Goal: Information Seeking & Learning: Check status

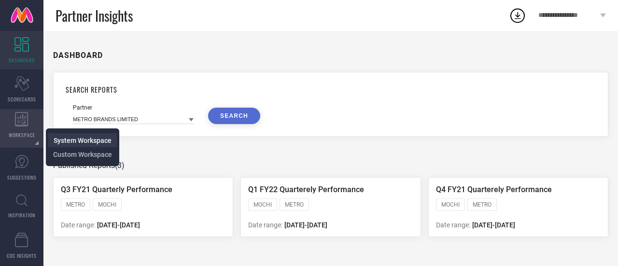
click at [66, 137] on span "System Workspace" at bounding box center [83, 141] width 58 height 8
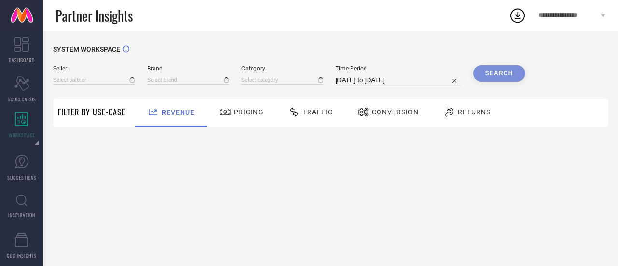
type input "All"
type input "1 STOP FASHION"
type input "All"
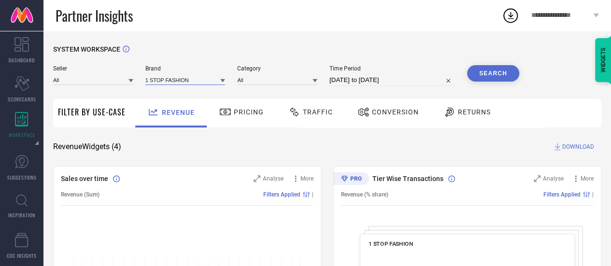
click at [186, 85] on input at bounding box center [185, 80] width 80 height 10
type input "t"
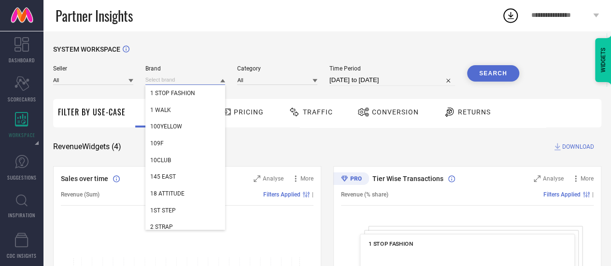
paste input "Troveas"
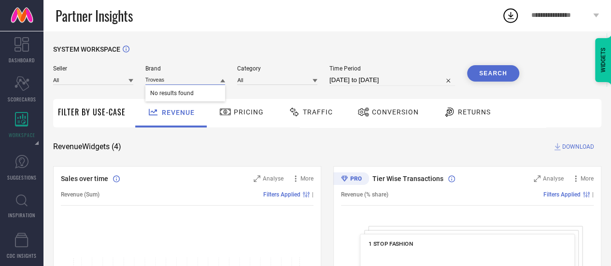
type input "Troveas"
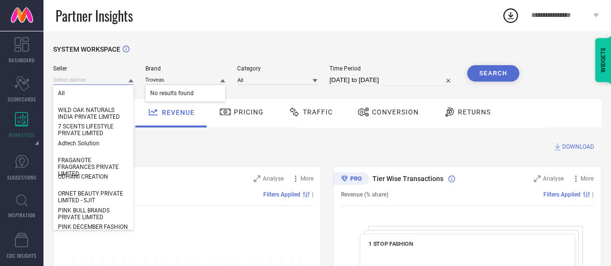
click at [120, 80] on input at bounding box center [93, 80] width 80 height 10
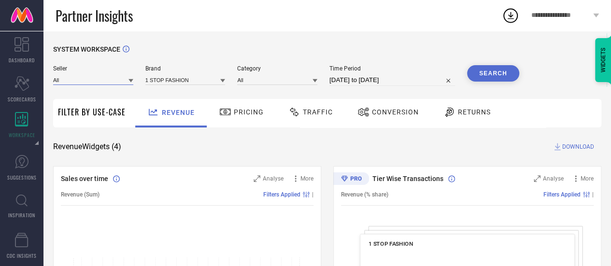
click at [111, 83] on input at bounding box center [93, 80] width 80 height 10
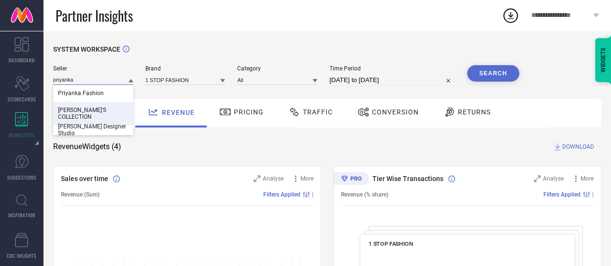
scroll to position [7, 0]
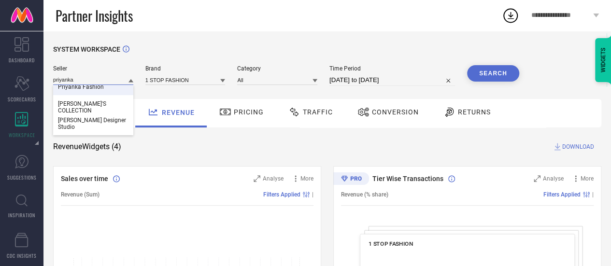
type input "priyanka"
click at [116, 80] on input "priyanka" at bounding box center [93, 80] width 80 height 10
paste input "[PERSON_NAME] DESIGNS PRIVATE LIMITED"
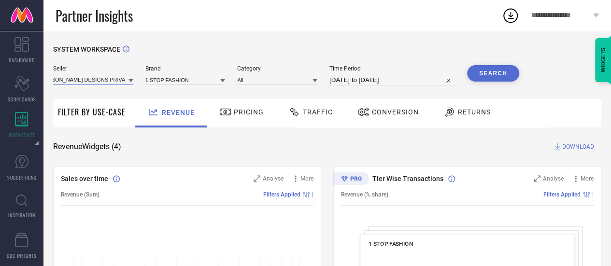
scroll to position [0, 0]
type input "[PERSON_NAME] DESIGNS"
click at [185, 82] on input at bounding box center [185, 80] width 80 height 10
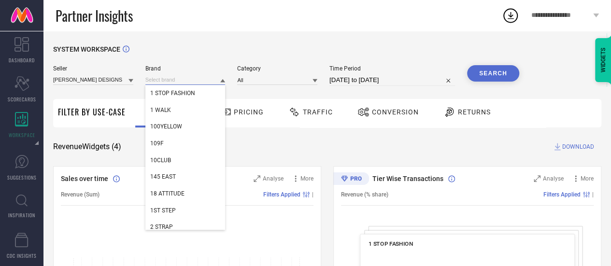
type input "r"
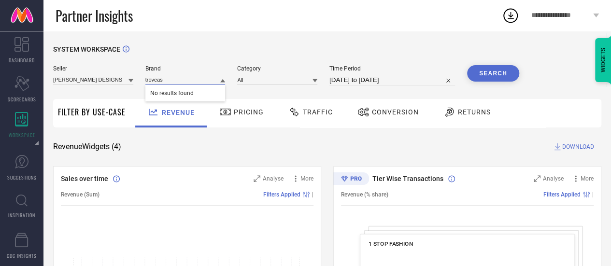
type input "troveas"
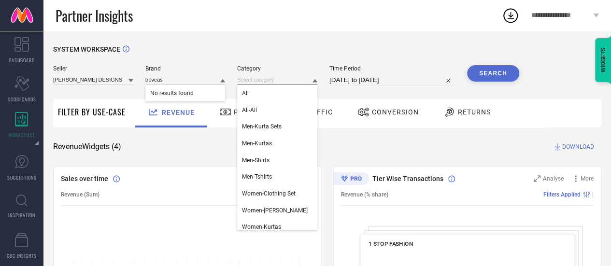
click at [242, 80] on input at bounding box center [277, 80] width 80 height 10
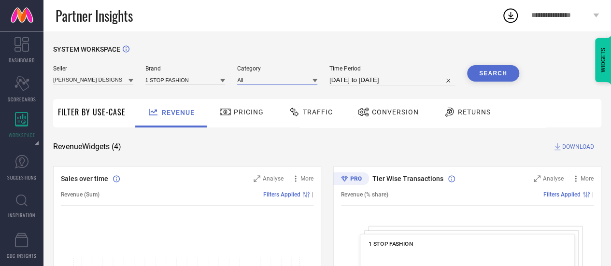
click at [242, 80] on input at bounding box center [277, 80] width 80 height 10
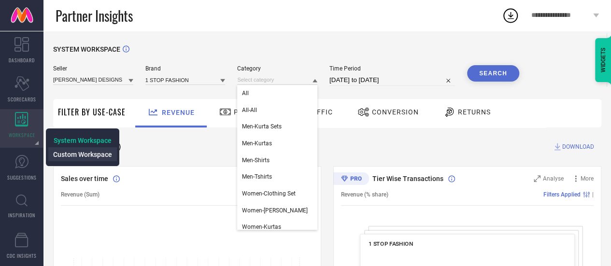
click at [71, 155] on span "Custom Workspace" at bounding box center [82, 155] width 59 height 8
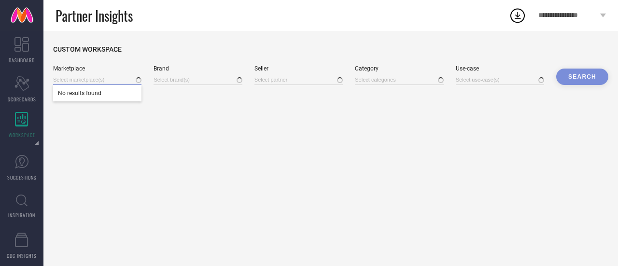
click at [104, 85] on input at bounding box center [97, 80] width 88 height 10
type input "All"
type input "All, + 2395 more"
type input "Traffic, + 4 more"
click at [188, 76] on input at bounding box center [198, 80] width 88 height 10
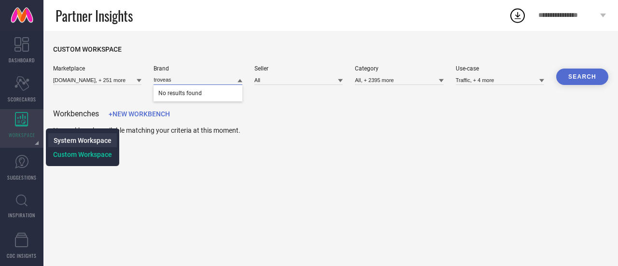
type input "troveas"
click at [59, 138] on span "System Workspace" at bounding box center [83, 141] width 58 height 8
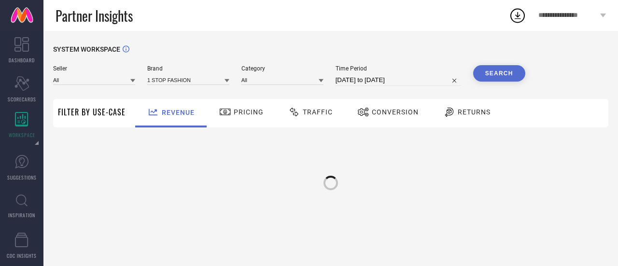
type input "All"
type input "1 STOP FASHION"
type input "All"
click at [156, 75] on div "1 STOP FASHION" at bounding box center [188, 80] width 82 height 10
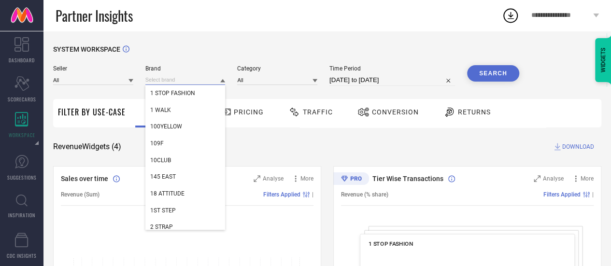
click at [157, 82] on input at bounding box center [185, 80] width 80 height 10
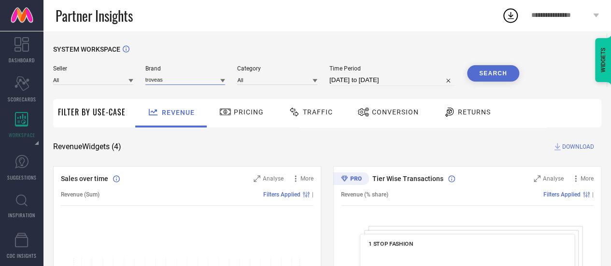
type input "troveas"
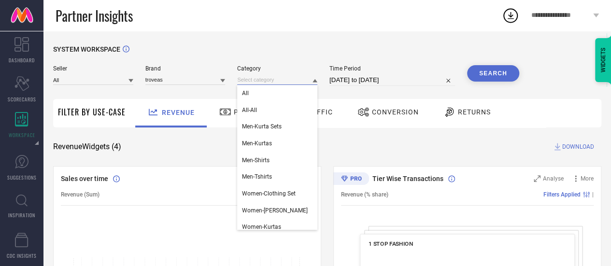
click at [242, 76] on input at bounding box center [277, 80] width 80 height 10
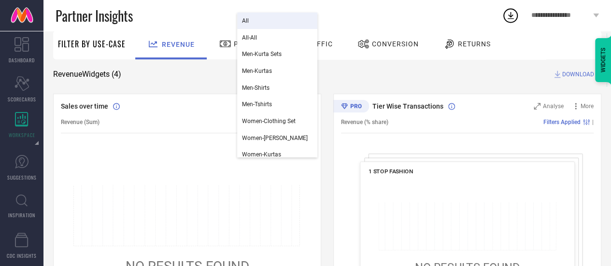
click at [356, 9] on div "Partner Insights" at bounding box center [279, 15] width 446 height 31
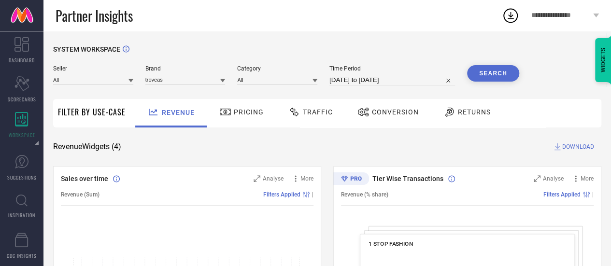
click at [484, 68] on button "Search" at bounding box center [493, 73] width 52 height 16
select select "7"
select select "2025"
select select "8"
select select "2025"
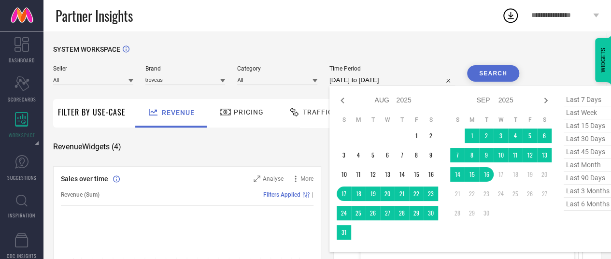
click at [393, 78] on input "[DATE] to [DATE]" at bounding box center [392, 80] width 126 height 12
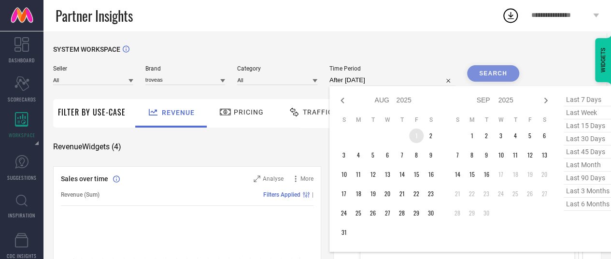
click at [417, 133] on td "1" at bounding box center [416, 135] width 14 height 14
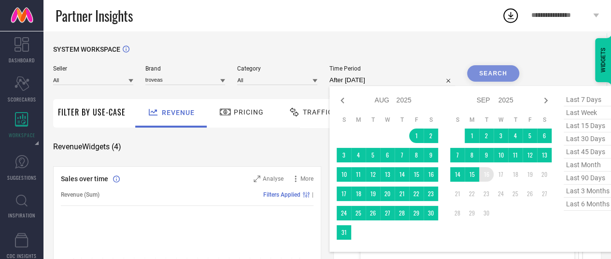
type input "[DATE] to [DATE]"
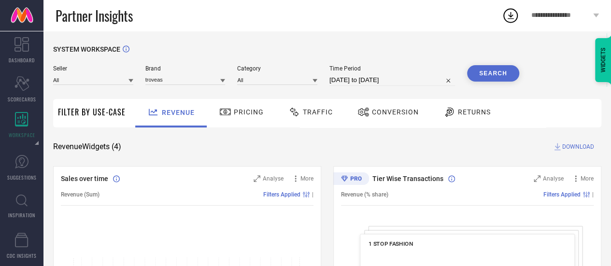
click at [478, 71] on button "Search" at bounding box center [493, 73] width 52 height 16
click at [195, 79] on input at bounding box center [185, 80] width 80 height 10
type input "trov"
